Goal: Task Accomplishment & Management: Use online tool/utility

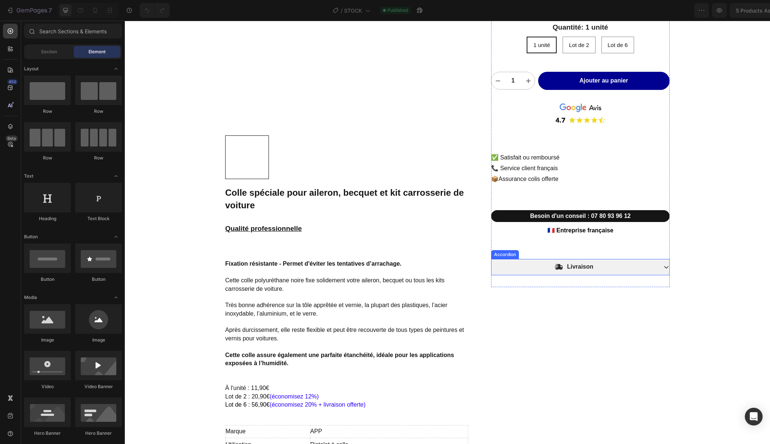
scroll to position [232, 0]
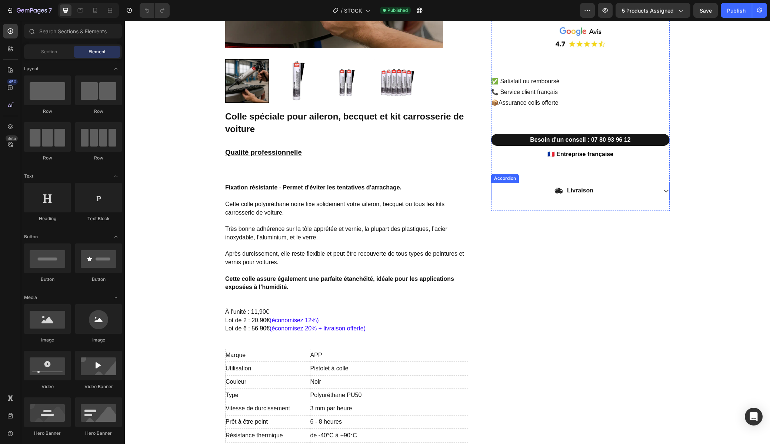
click at [651, 192] on div "Livraison" at bounding box center [574, 191] width 166 height 10
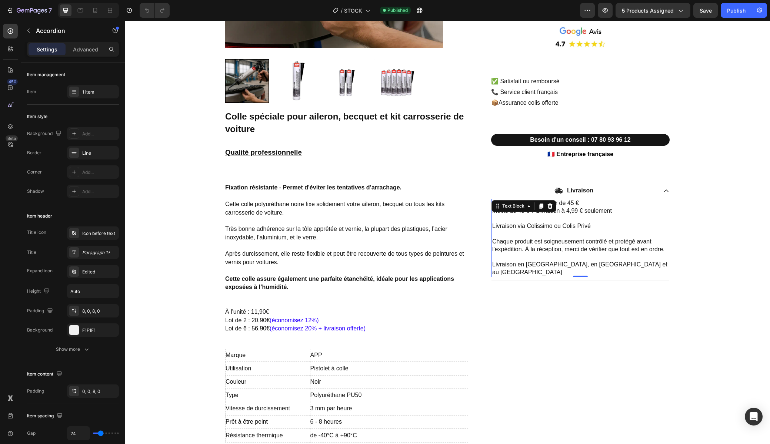
click at [537, 236] on p at bounding box center [580, 234] width 176 height 8
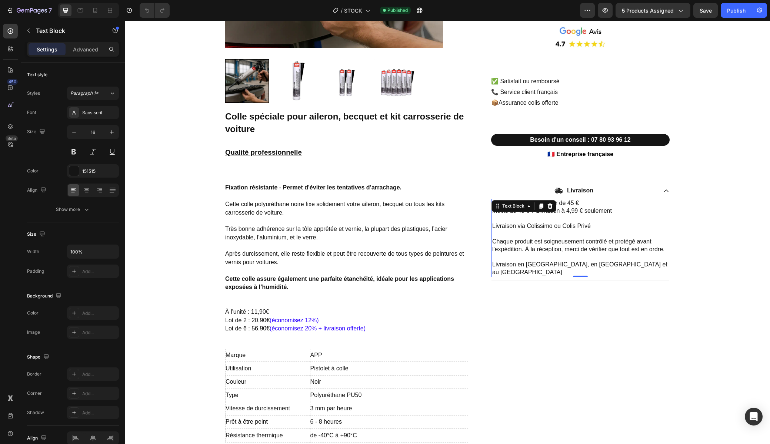
click at [549, 264] on p "Livraison en [GEOGRAPHIC_DATA], en [GEOGRAPHIC_DATA] et au [GEOGRAPHIC_DATA]" at bounding box center [580, 269] width 176 height 16
drag, startPoint x: 583, startPoint y: 265, endPoint x: 667, endPoint y: 264, distance: 83.7
click at [667, 264] on p "Livraison en [GEOGRAPHIC_DATA], en [GEOGRAPHIC_DATA] et au [GEOGRAPHIC_DATA]" at bounding box center [580, 269] width 176 height 16
click at [598, 226] on p "Livraison gratuite à partir de 45 € Moins de 45 € ? Livraison à 4,99 € seulemen…" at bounding box center [580, 215] width 176 height 31
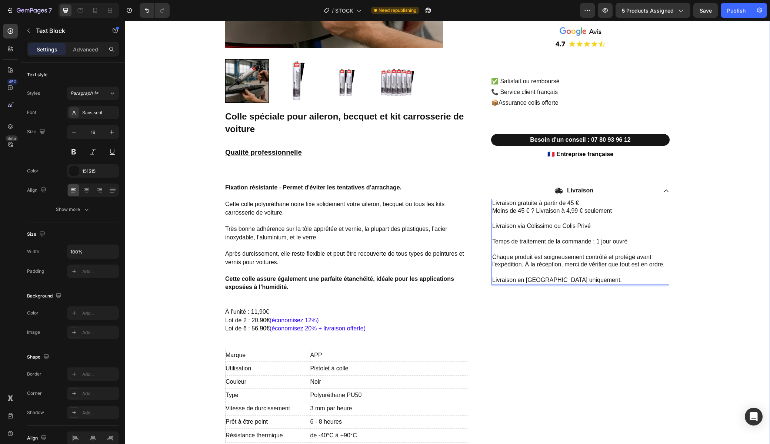
click at [704, 233] on div "Product Images Colle spéciale pour aileron, becquet et kit carrosserie de voitu…" at bounding box center [447, 159] width 645 height 658
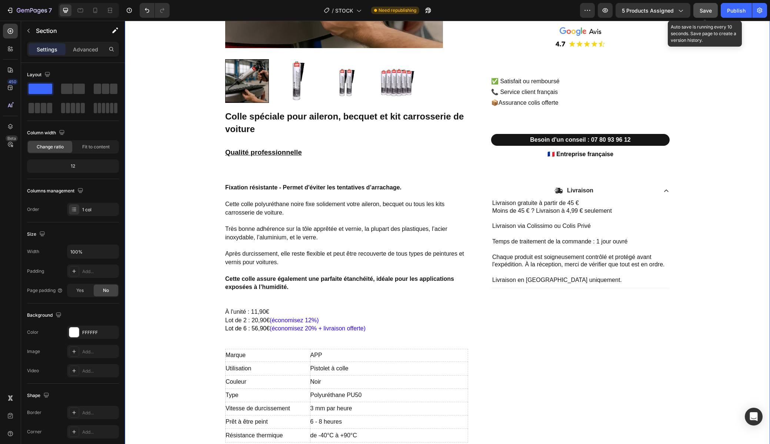
click at [707, 14] on div "Save" at bounding box center [706, 11] width 12 height 8
click at [731, 13] on div "Publish" at bounding box center [736, 11] width 19 height 8
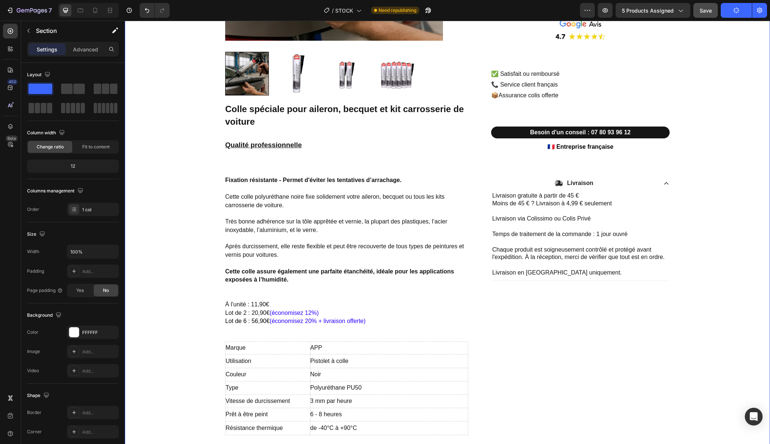
scroll to position [244, 0]
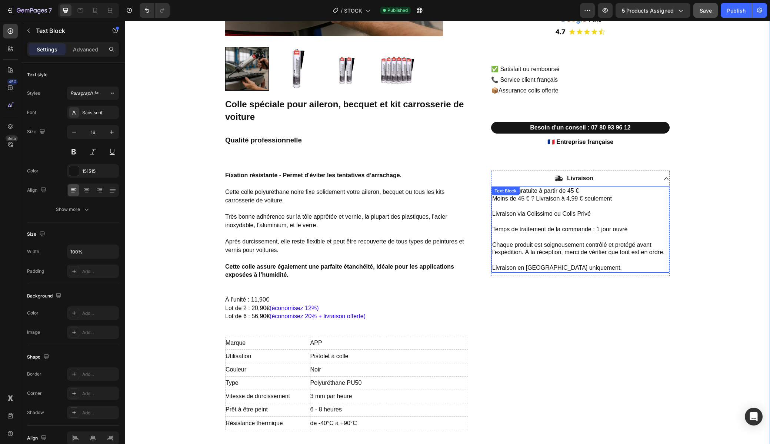
click at [631, 227] on p "Temps de traitement de la commande : 1 jour ouvré" at bounding box center [580, 230] width 176 height 8
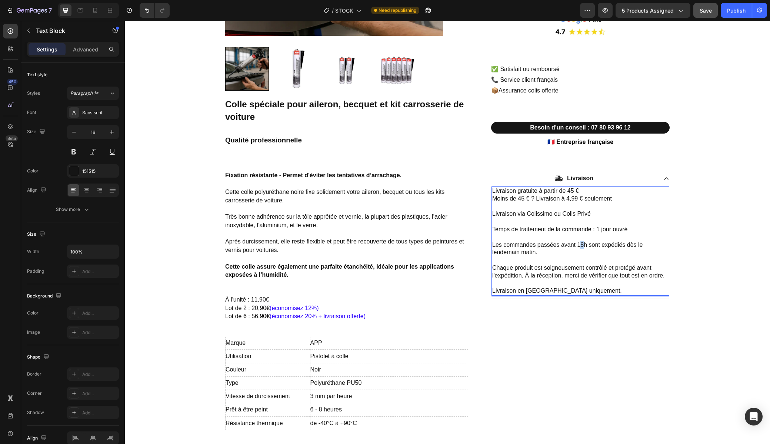
click at [583, 245] on p "Les commandes passées avant 18h sont expédiés dès le lendemain matin." at bounding box center [580, 249] width 176 height 16
click at [706, 16] on button "button" at bounding box center [705, 10] width 24 height 15
click at [734, 11] on div "Publish" at bounding box center [736, 11] width 19 height 8
click at [31, 10] on icon "button" at bounding box center [32, 11] width 30 height 6
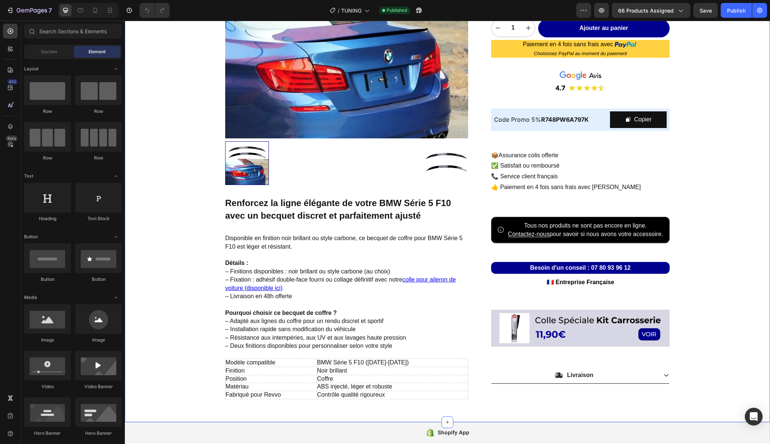
scroll to position [314, 0]
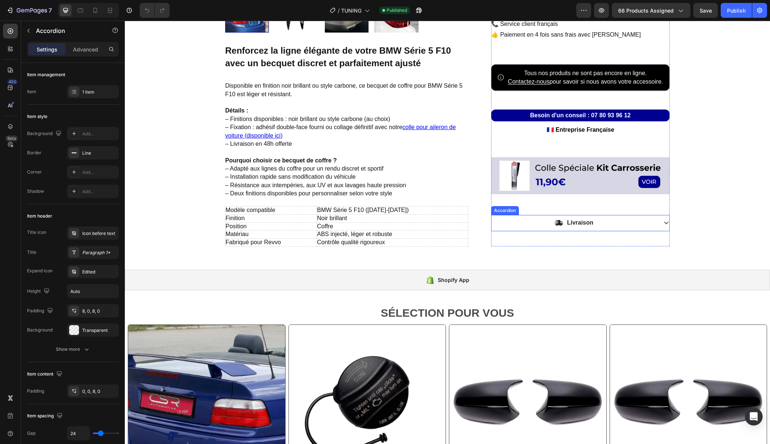
click at [665, 226] on icon at bounding box center [666, 223] width 6 height 6
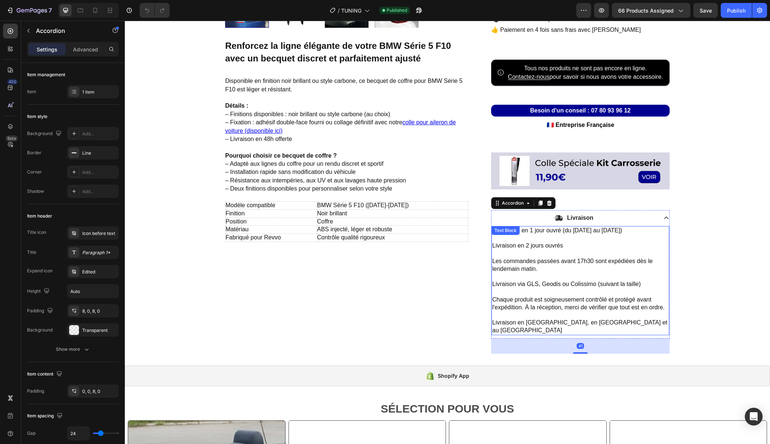
scroll to position [406, 0]
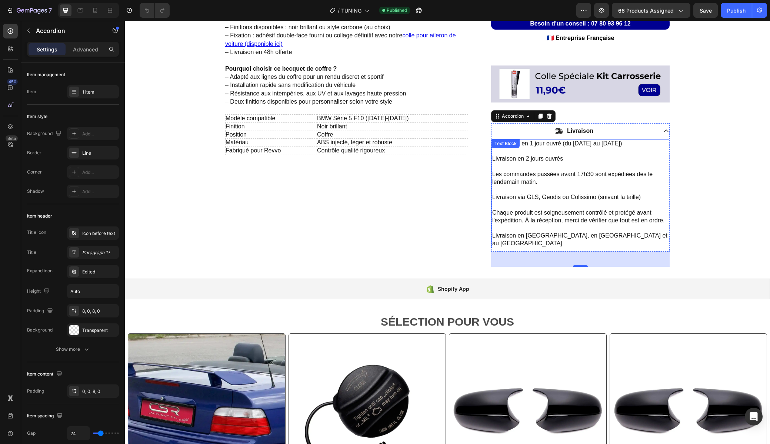
click at [578, 247] on p "Livraison en [GEOGRAPHIC_DATA], en [GEOGRAPHIC_DATA] et au [GEOGRAPHIC_DATA]" at bounding box center [580, 240] width 176 height 16
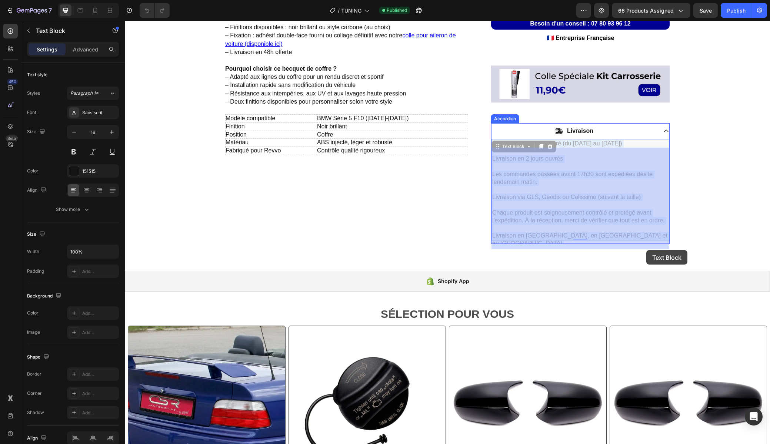
drag, startPoint x: 583, startPoint y: 245, endPoint x: 645, endPoint y: 250, distance: 62.0
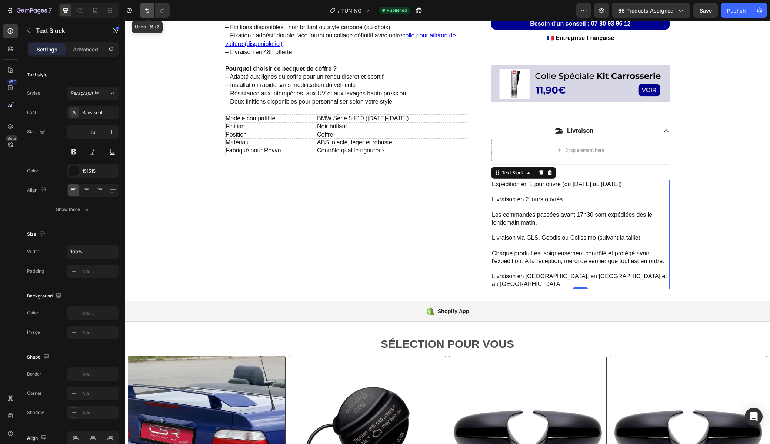
click at [148, 13] on icon "Undo/Redo" at bounding box center [147, 10] width 4 height 5
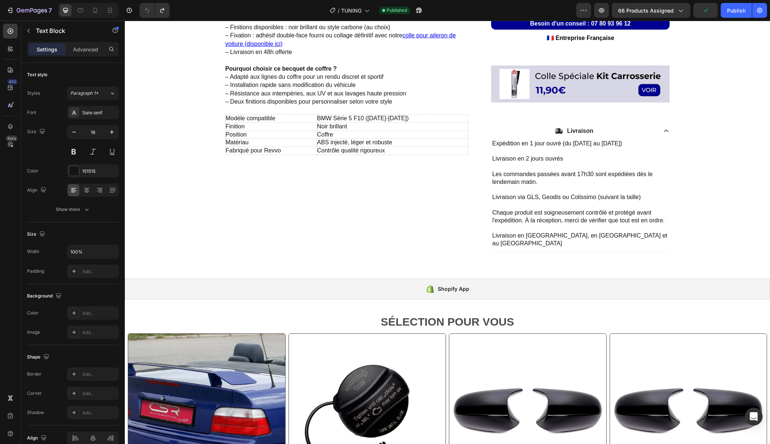
click at [610, 246] on p "Livraison en [GEOGRAPHIC_DATA], en [GEOGRAPHIC_DATA] et au [GEOGRAPHIC_DATA]" at bounding box center [580, 240] width 176 height 16
click at [583, 243] on p "Livraison en [GEOGRAPHIC_DATA], en [GEOGRAPHIC_DATA] et au [GEOGRAPHIC_DATA]" at bounding box center [580, 240] width 176 height 16
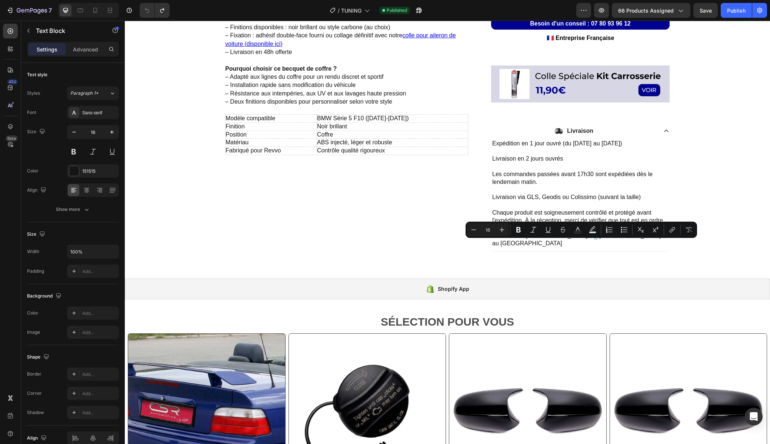
click at [583, 243] on p "Livraison en [GEOGRAPHIC_DATA], en [GEOGRAPHIC_DATA] et au [GEOGRAPHIC_DATA]" at bounding box center [580, 240] width 176 height 16
drag, startPoint x: 583, startPoint y: 244, endPoint x: 666, endPoint y: 244, distance: 83.3
click at [666, 244] on p "Livraison en [GEOGRAPHIC_DATA], en [GEOGRAPHIC_DATA] et au [GEOGRAPHIC_DATA]" at bounding box center [580, 240] width 176 height 16
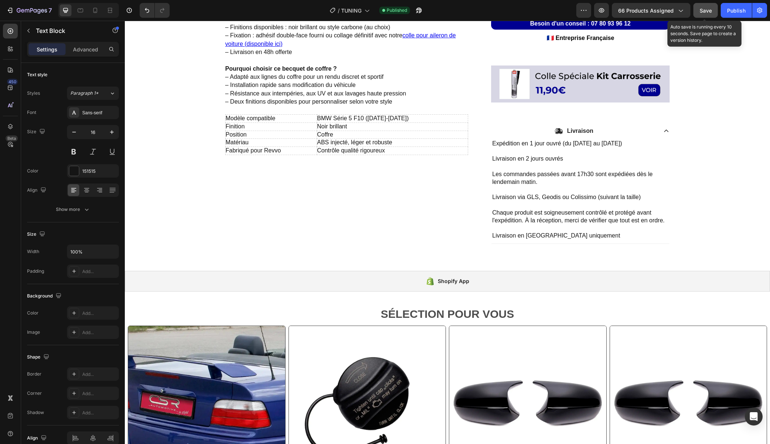
click at [704, 12] on span "Save" at bounding box center [706, 10] width 12 height 6
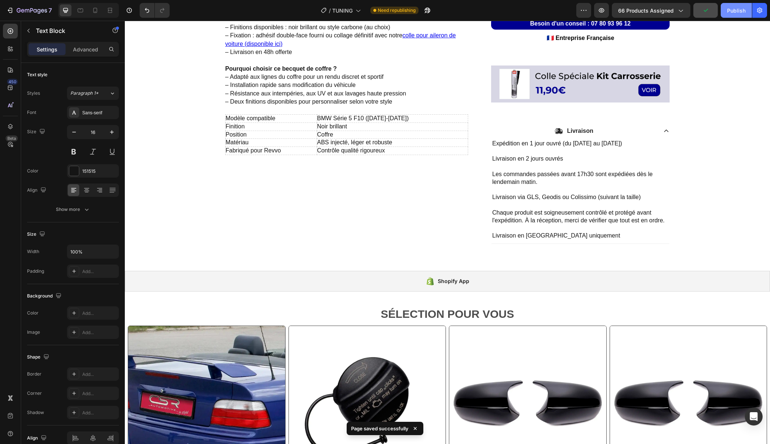
click at [732, 11] on div "Publish" at bounding box center [736, 11] width 19 height 8
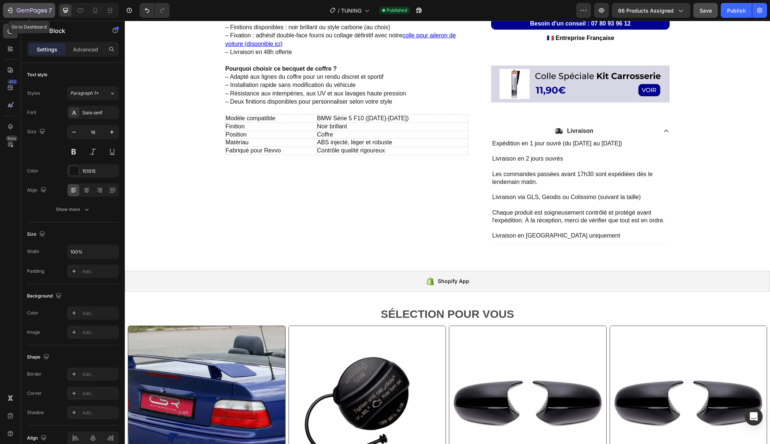
click at [34, 10] on icon "button" at bounding box center [32, 11] width 30 height 6
